Goal: Information Seeking & Learning: Understand process/instructions

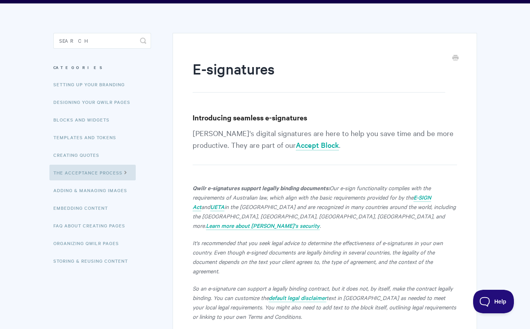
scroll to position [55, 0]
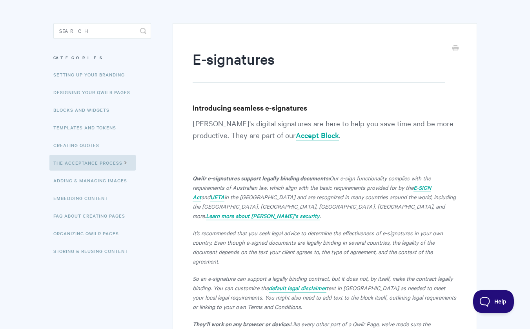
click at [287, 284] on em "default legal disclaimer" at bounding box center [298, 288] width 58 height 8
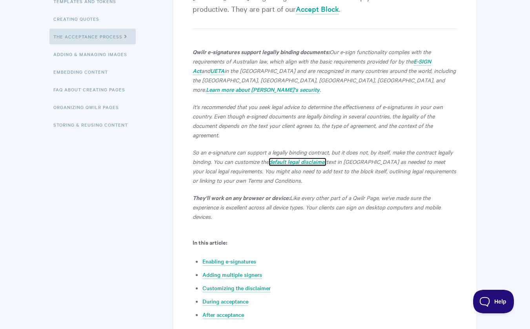
scroll to position [184, 0]
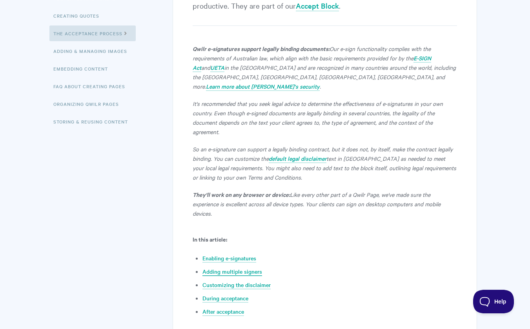
click at [255, 267] on link "Adding multiple signers" at bounding box center [232, 271] width 60 height 9
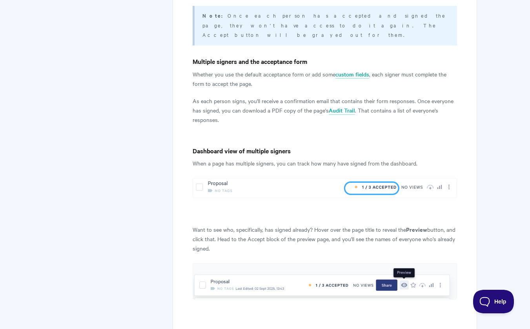
scroll to position [3265, 0]
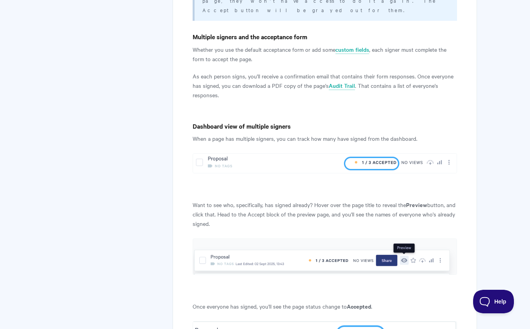
drag, startPoint x: 191, startPoint y: 175, endPoint x: 392, endPoint y: 194, distance: 201.7
click at [380, 200] on p "Want to see who, specifically, has signed already? Hover over the page title to…" at bounding box center [325, 214] width 264 height 28
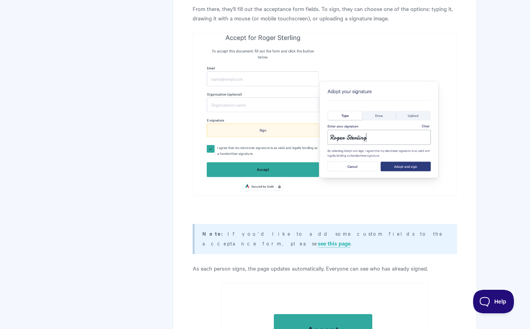
scroll to position [2611, 0]
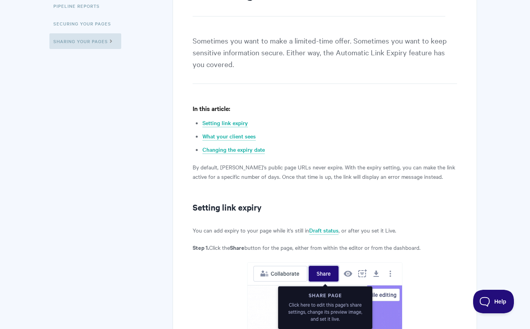
click at [288, 202] on h2 "Setting link expiry" at bounding box center [325, 207] width 264 height 13
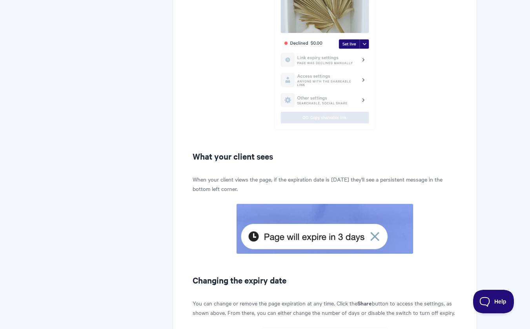
scroll to position [992, 0]
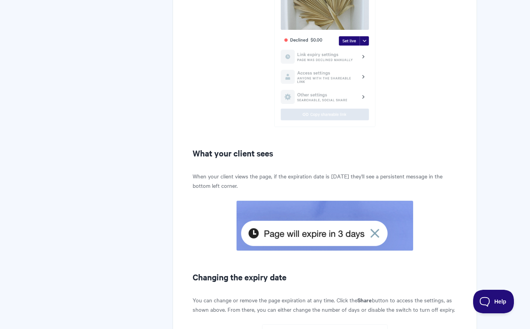
click at [248, 174] on p "When your client views the page, if the expiration date is [DATE] they'll see a…" at bounding box center [325, 180] width 264 height 19
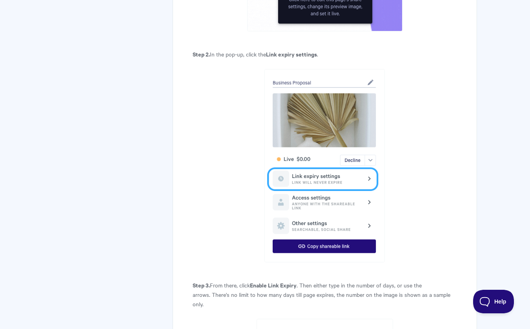
scroll to position [444, 0]
